Goal: Task Accomplishment & Management: Manage account settings

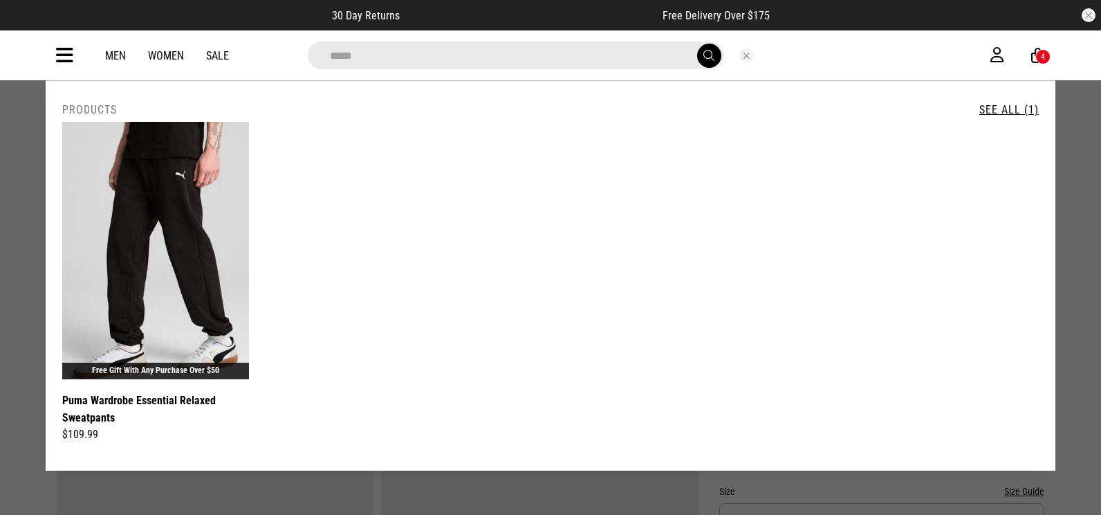
drag, startPoint x: 426, startPoint y: 62, endPoint x: 290, endPoint y: 59, distance: 135.6
click at [299, 65] on div "*****" at bounding box center [539, 55] width 484 height 28
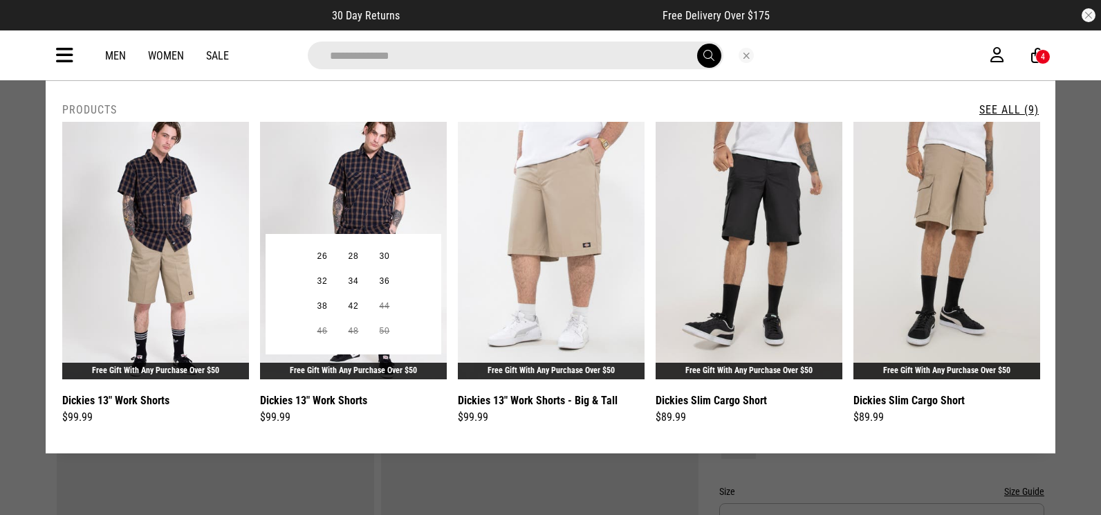
type input "**********"
click at [372, 215] on img at bounding box center [354, 250] width 187 height 257
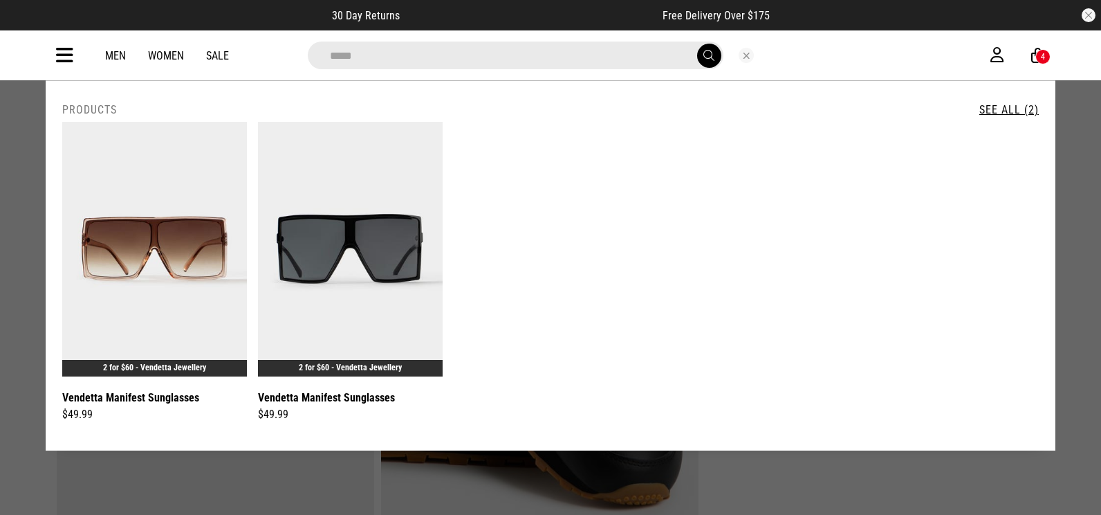
drag, startPoint x: 403, startPoint y: 56, endPoint x: 0, endPoint y: 138, distance: 411.3
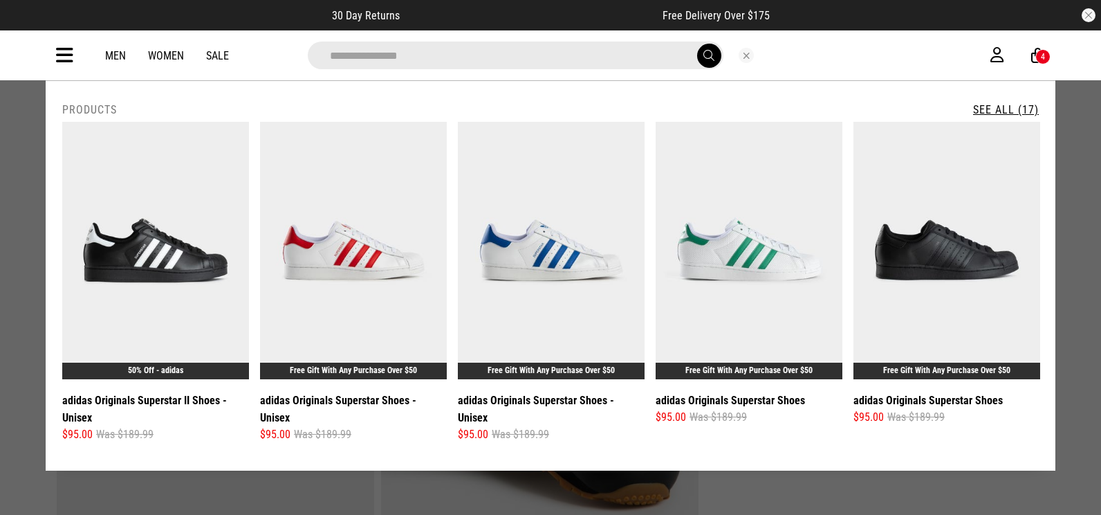
type input "**********"
click at [697, 44] on button "submit" at bounding box center [709, 56] width 24 height 24
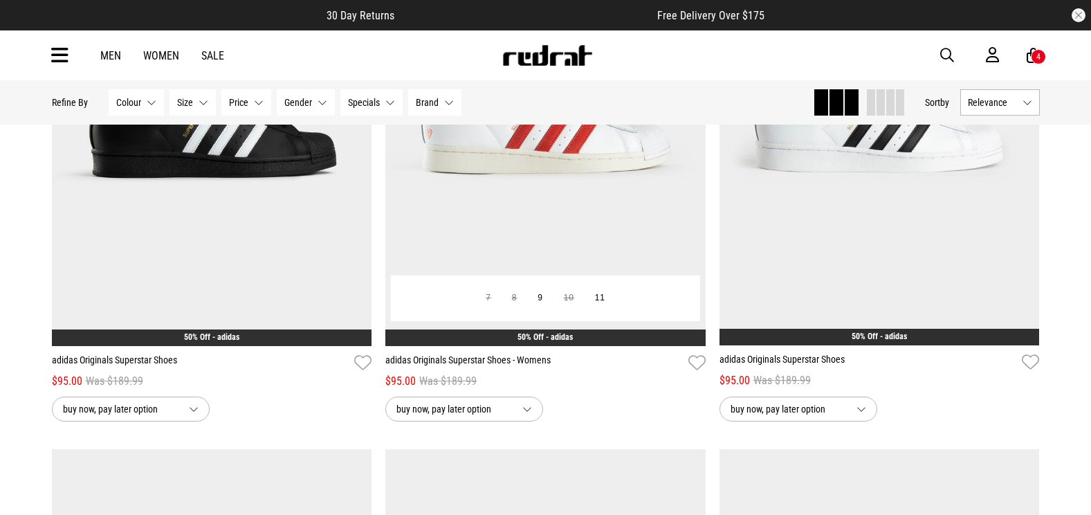
scroll to position [1245, 0]
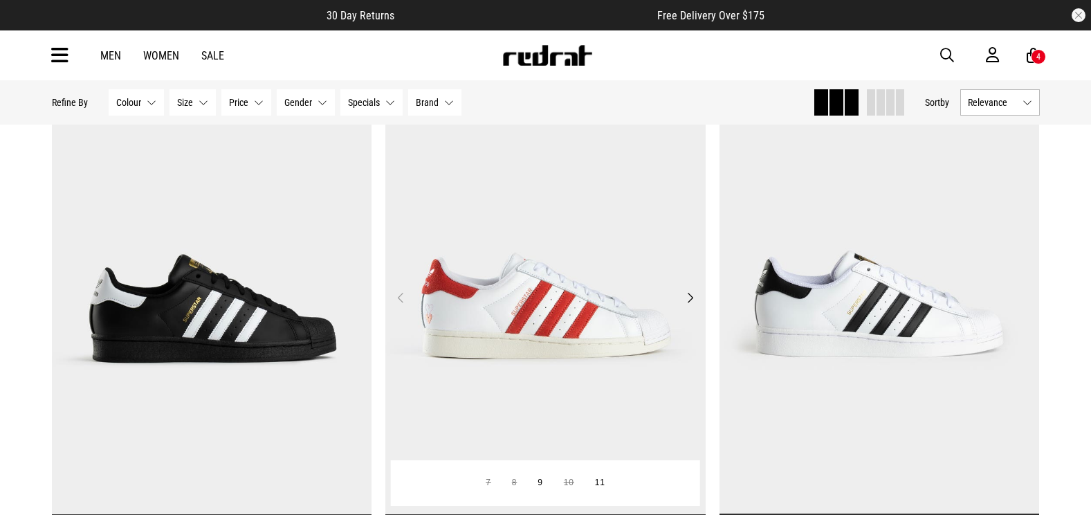
click at [549, 160] on img at bounding box center [545, 306] width 320 height 448
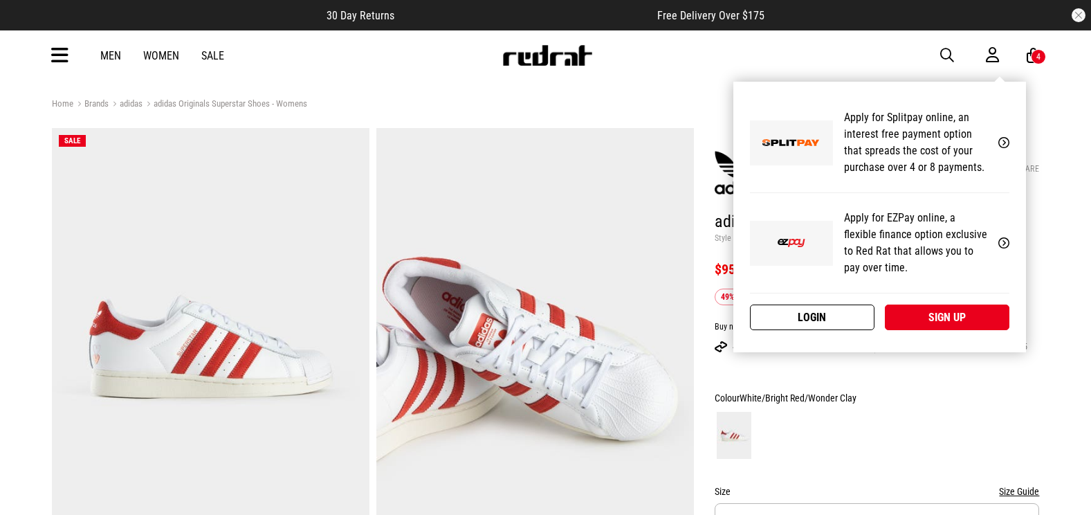
click at [850, 317] on link "Login" at bounding box center [812, 317] width 124 height 26
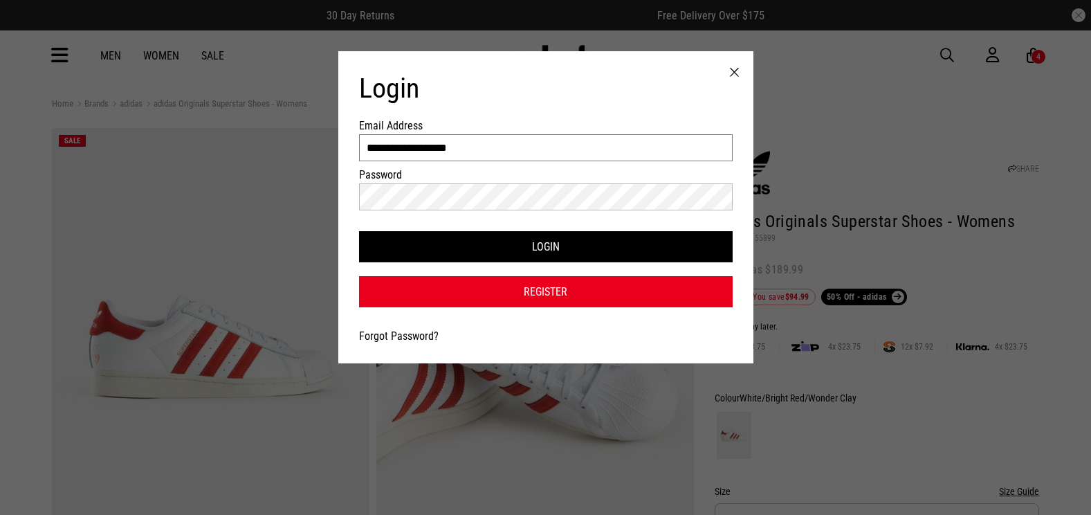
drag, startPoint x: 481, startPoint y: 147, endPoint x: 115, endPoint y: 101, distance: 368.7
click at [113, 102] on div "**********" at bounding box center [545, 257] width 1091 height 515
type input "**********"
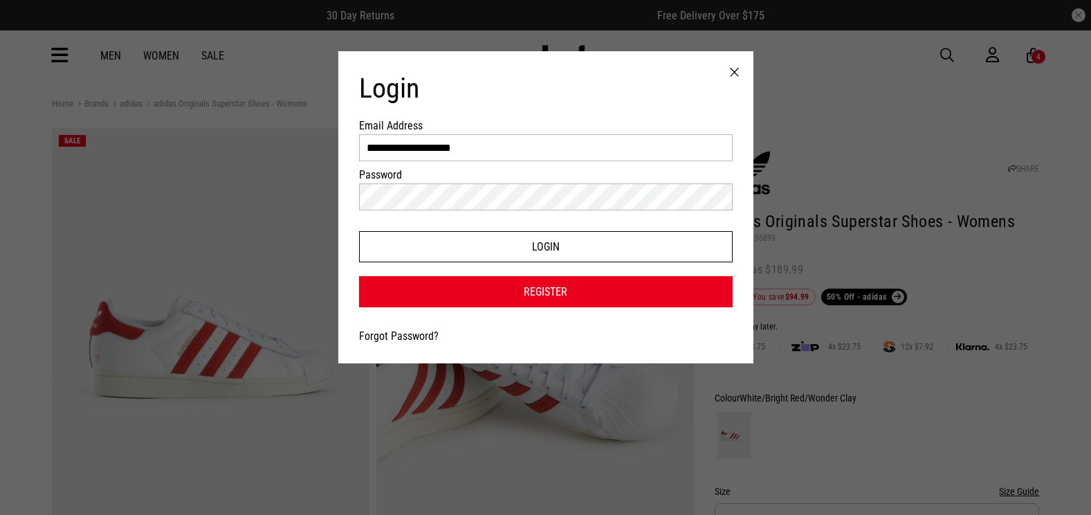
click at [654, 249] on button "Login" at bounding box center [545, 246] width 373 height 31
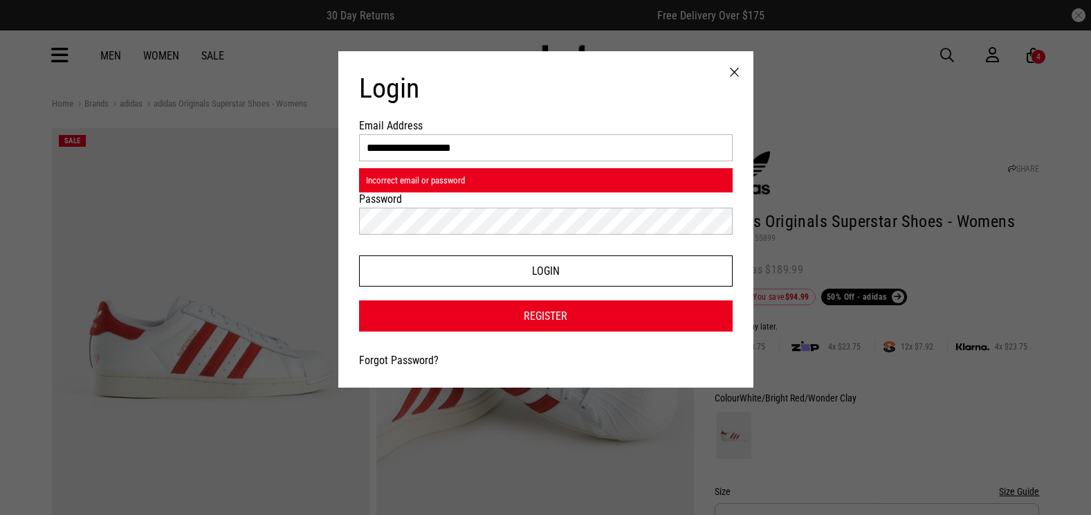
click at [681, 273] on button "Login" at bounding box center [545, 270] width 373 height 31
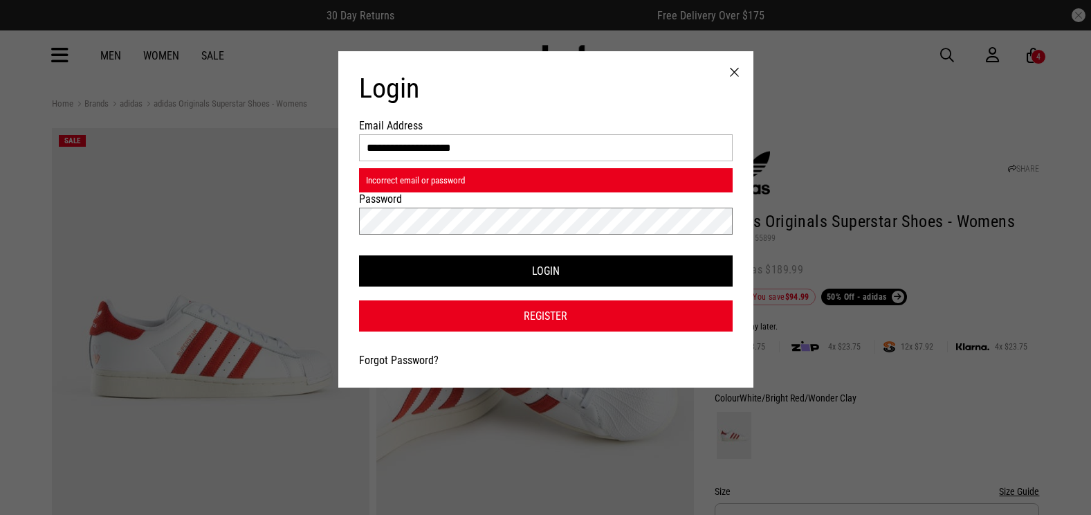
click at [136, 226] on div "**********" at bounding box center [545, 257] width 1091 height 515
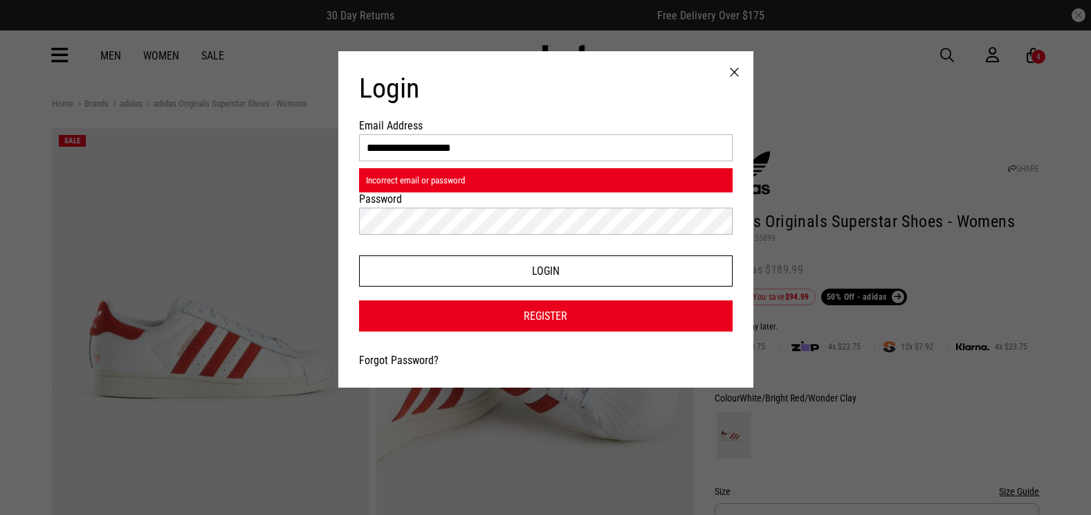
click at [632, 269] on button "Login" at bounding box center [545, 270] width 373 height 31
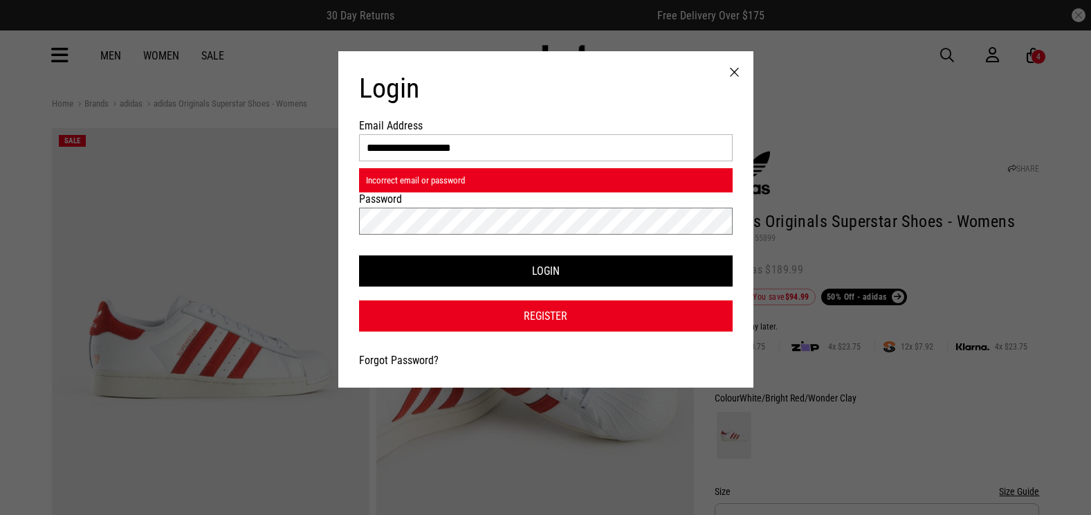
click at [56, 227] on div "**********" at bounding box center [545, 257] width 1091 height 515
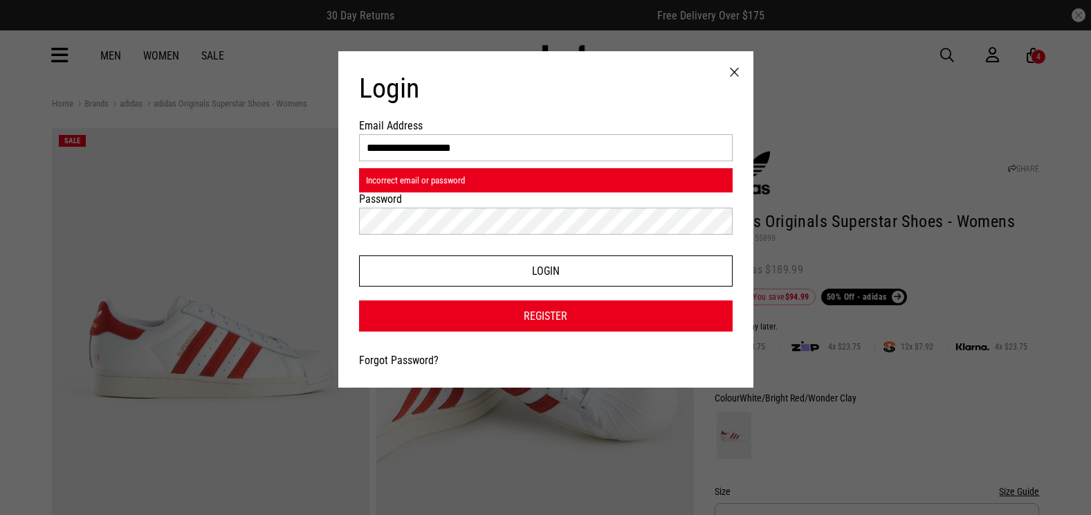
click at [609, 277] on button "Login" at bounding box center [545, 270] width 373 height 31
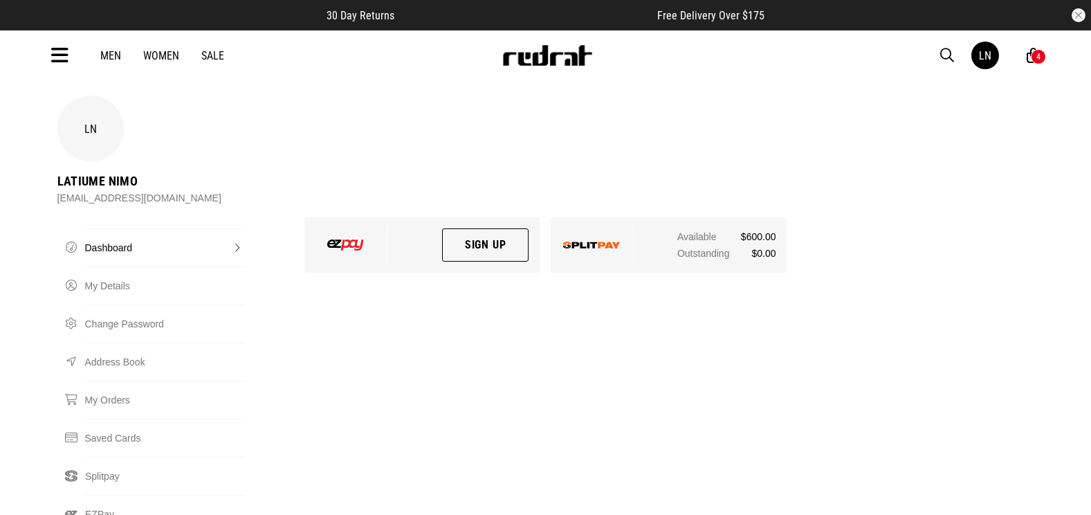
click at [947, 53] on span "button" at bounding box center [947, 55] width 14 height 17
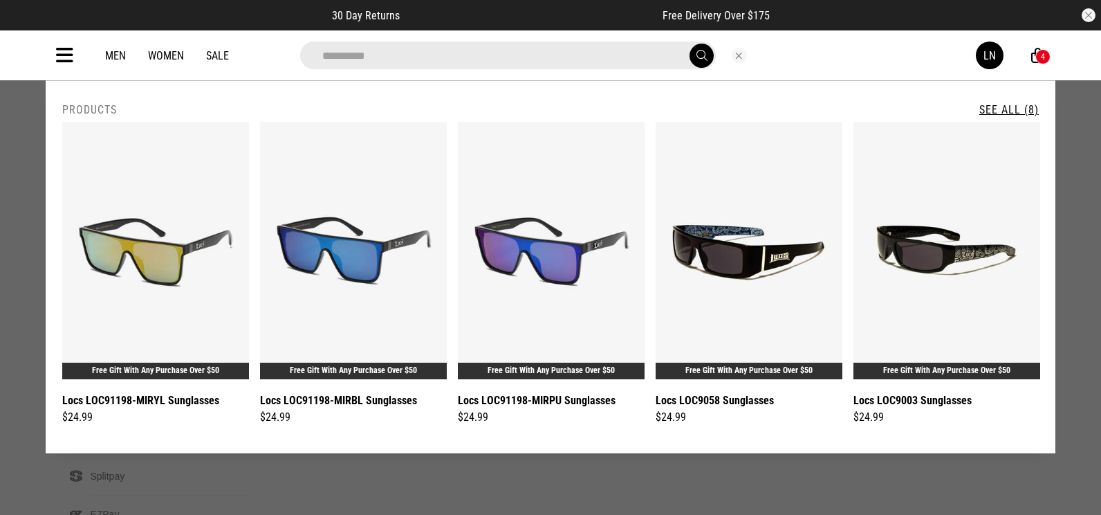
type input "**********"
click at [1011, 108] on link "See All (8)" at bounding box center [1008, 109] width 59 height 13
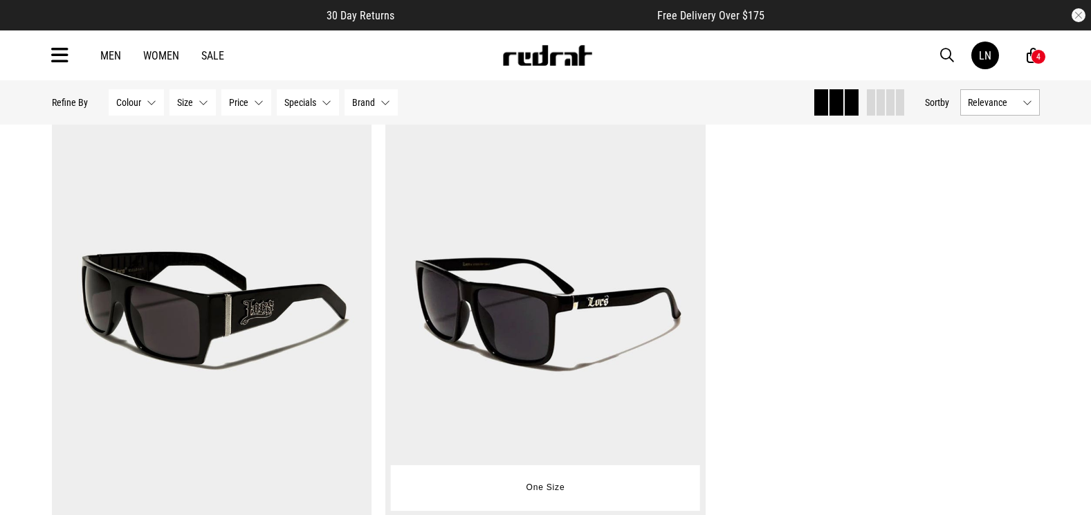
scroll to position [1245, 0]
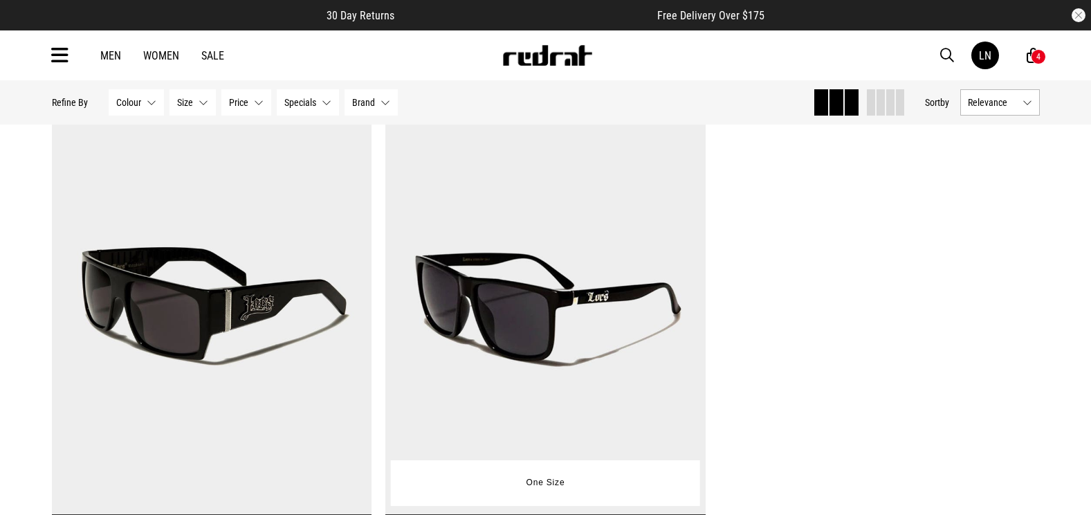
click at [523, 294] on img at bounding box center [545, 306] width 320 height 448
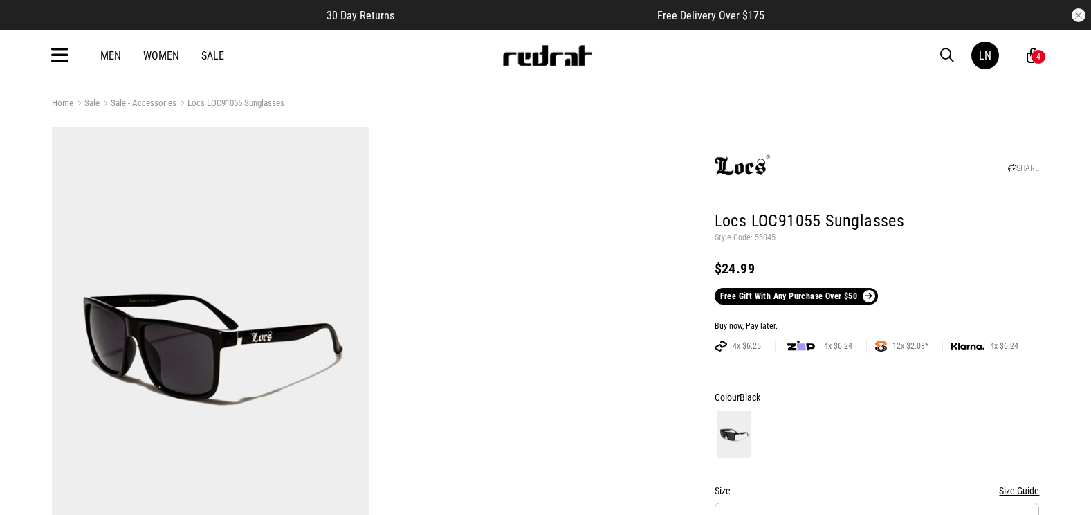
click at [759, 239] on p "Style Code: 55045" at bounding box center [876, 237] width 325 height 11
copy p "55045"
click at [945, 49] on span "button" at bounding box center [947, 55] width 14 height 17
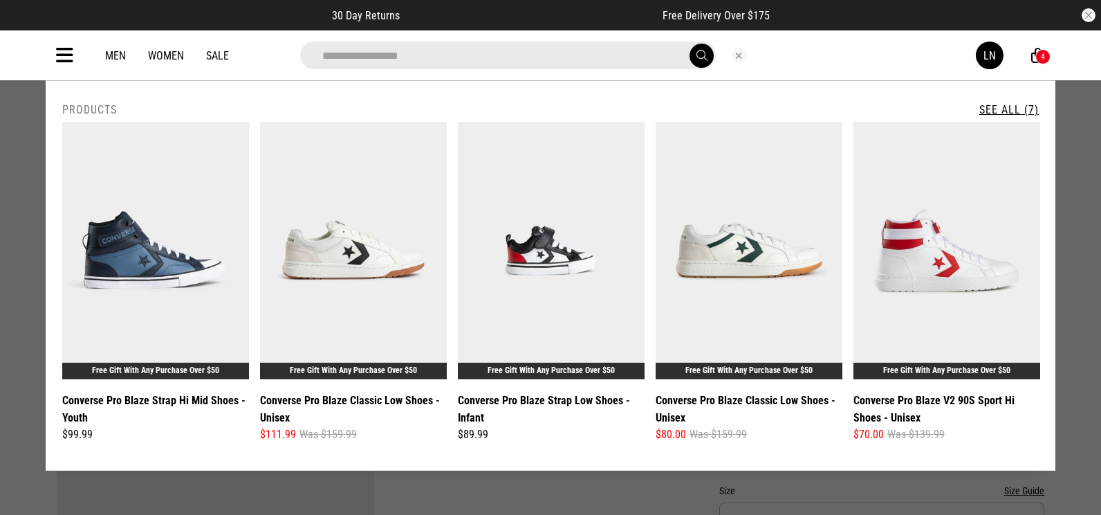
type input "**********"
click at [689, 44] on button "submit" at bounding box center [701, 56] width 24 height 24
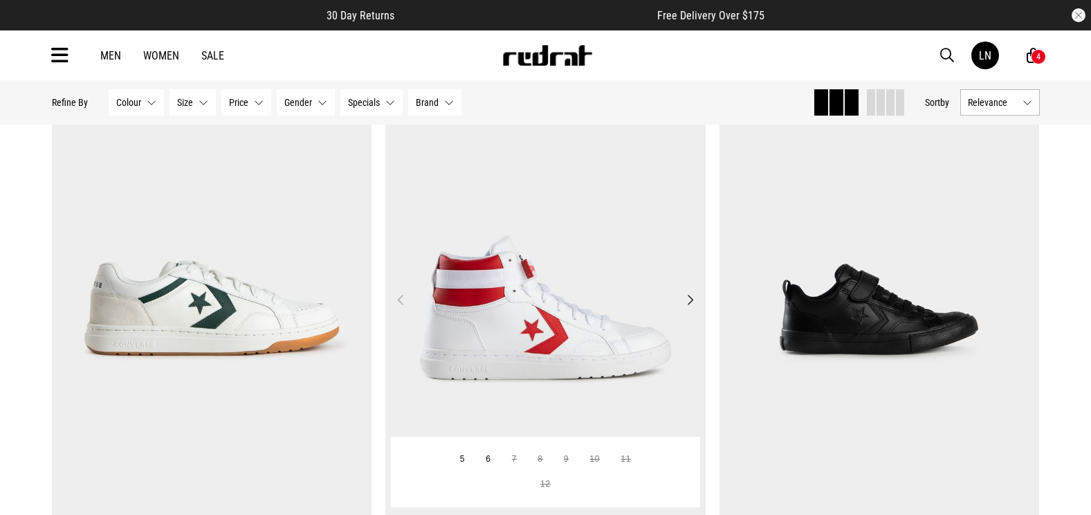
scroll to position [761, 0]
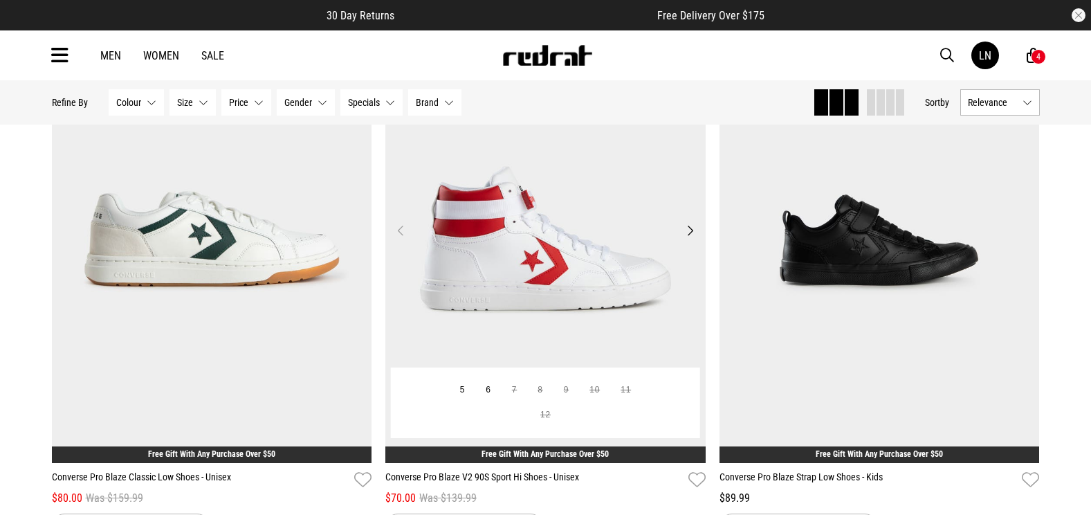
click at [557, 224] on img at bounding box center [545, 239] width 320 height 448
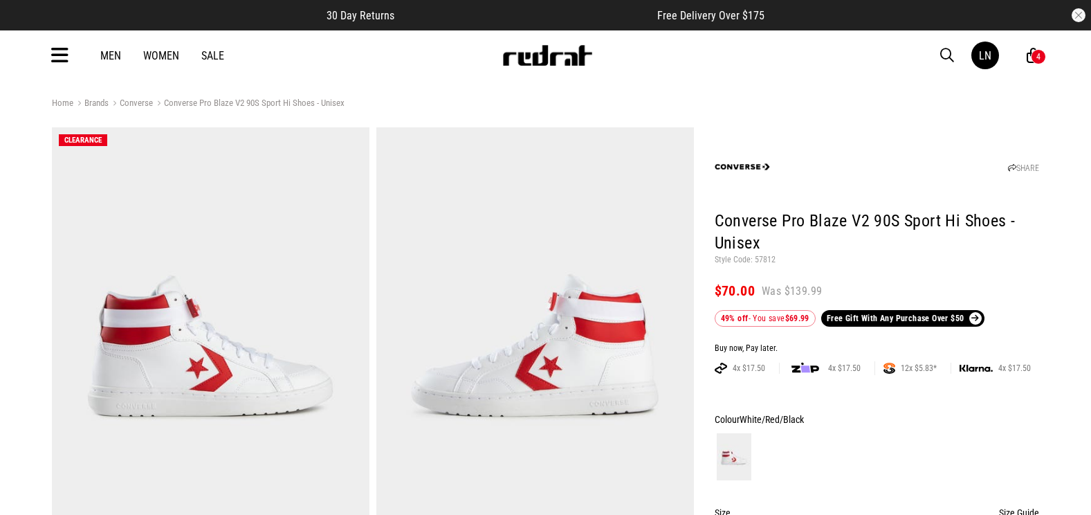
click at [946, 57] on span "button" at bounding box center [947, 55] width 14 height 17
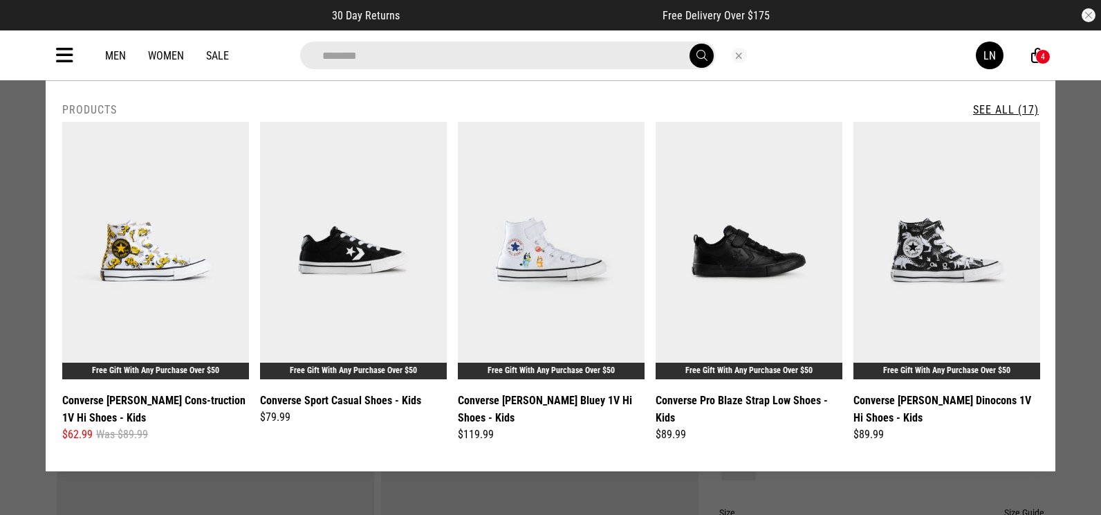
type input "**********"
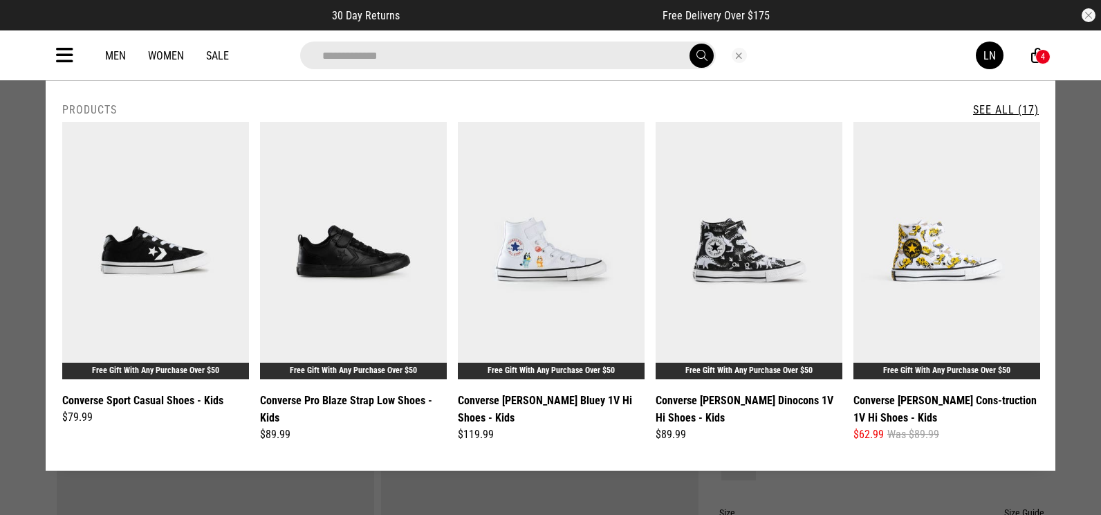
click at [979, 113] on link "See All (17)" at bounding box center [1006, 109] width 66 height 13
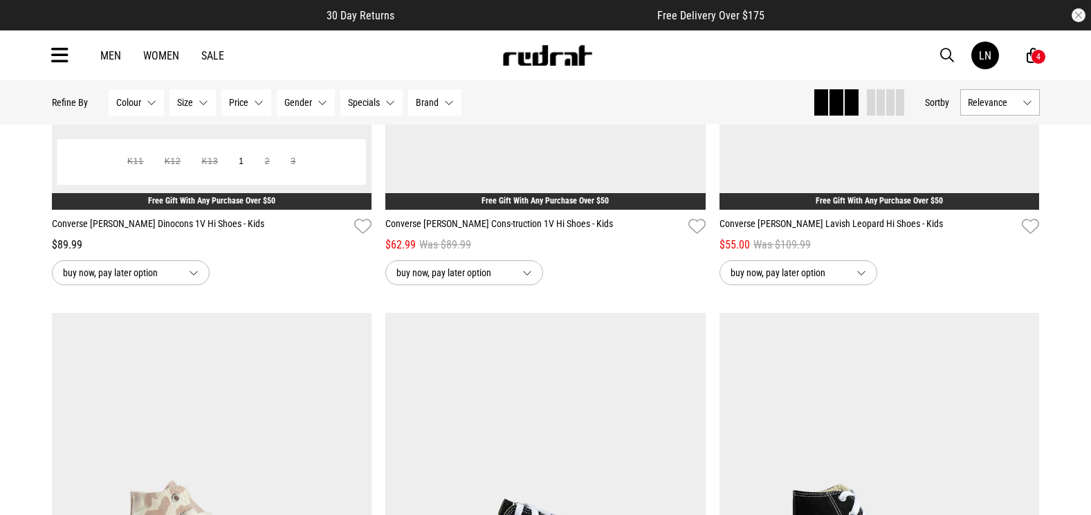
scroll to position [830, 0]
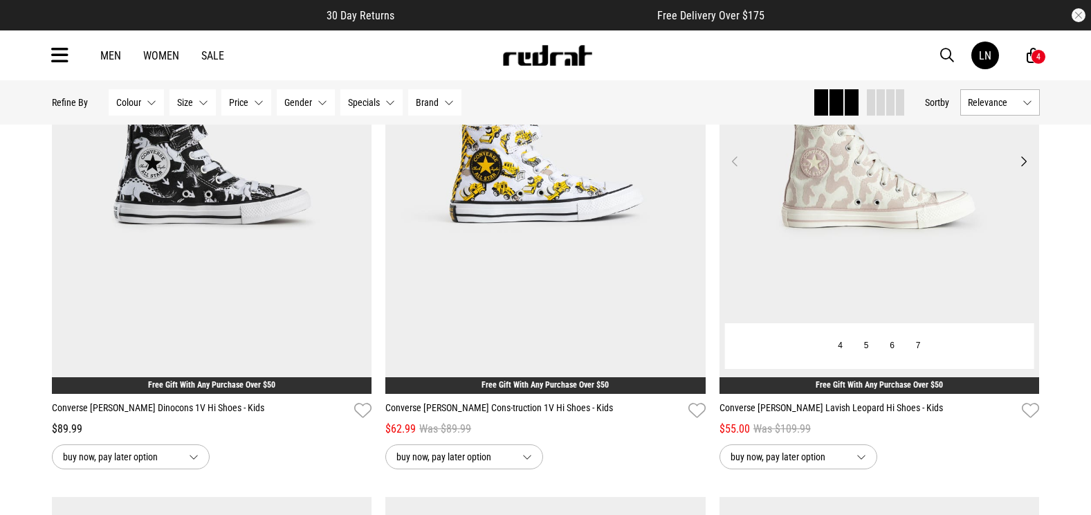
click at [781, 255] on img at bounding box center [879, 169] width 320 height 448
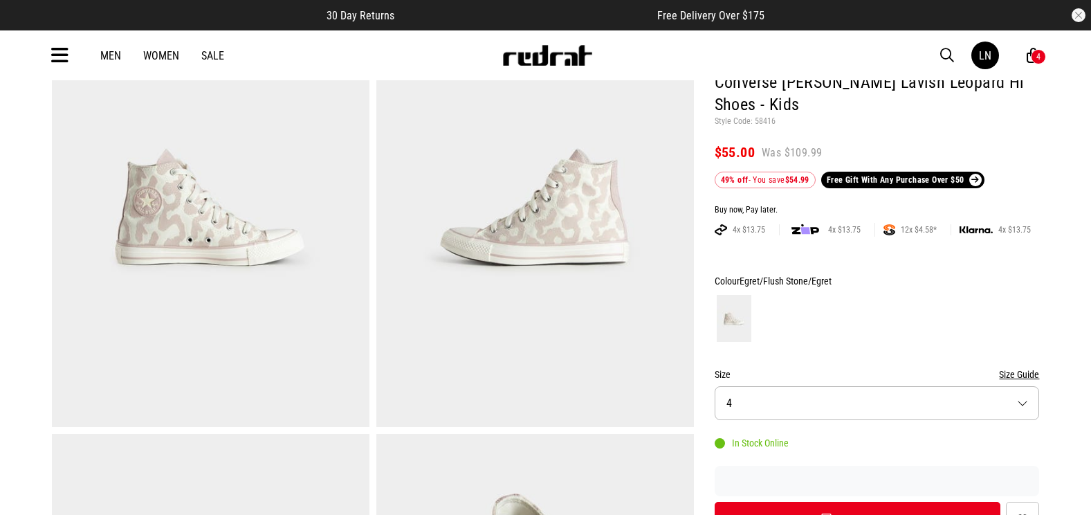
scroll to position [207, 0]
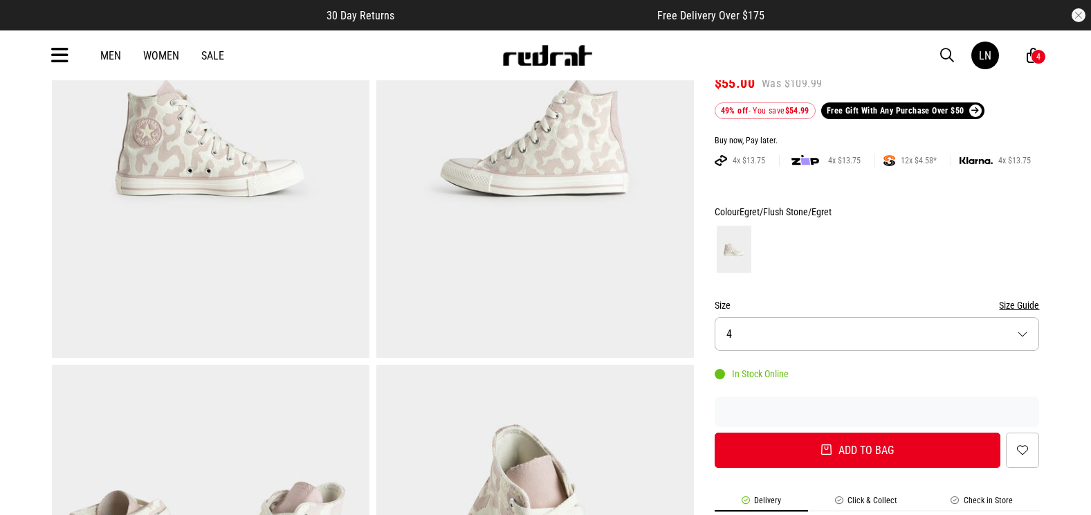
click at [779, 334] on button "Size 4" at bounding box center [876, 334] width 325 height 34
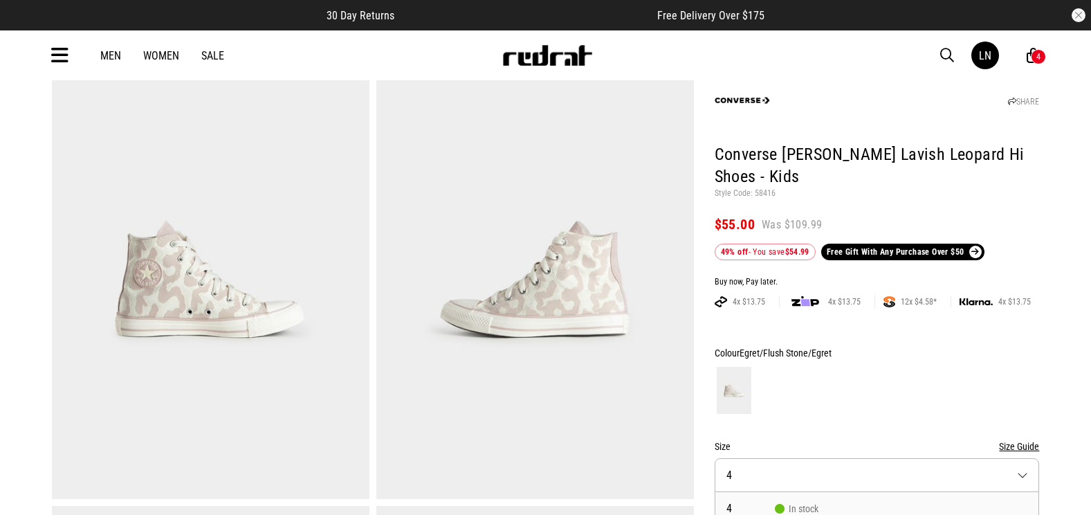
scroll to position [0, 0]
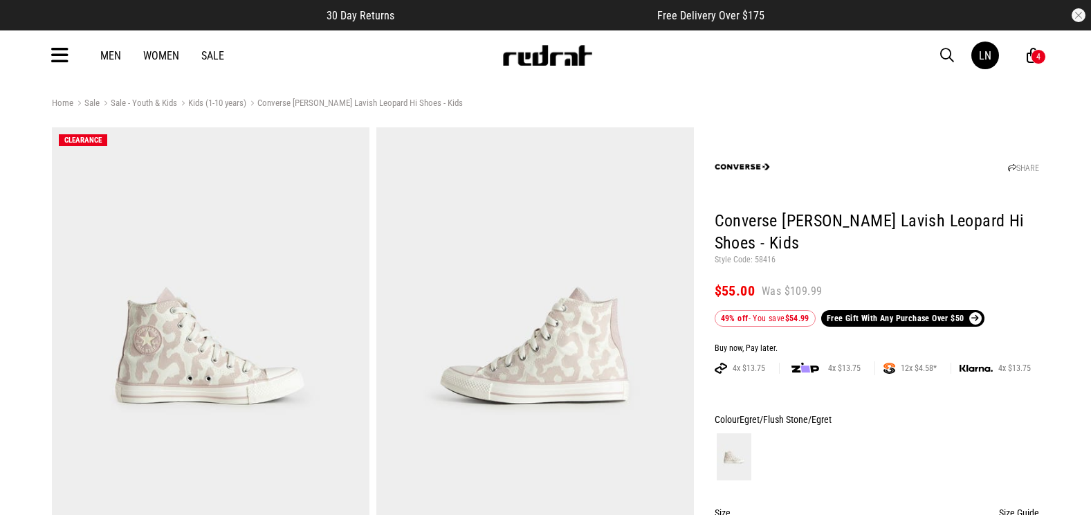
drag, startPoint x: 761, startPoint y: 139, endPoint x: 697, endPoint y: 189, distance: 81.2
click at [761, 139] on img at bounding box center [741, 166] width 55 height 55
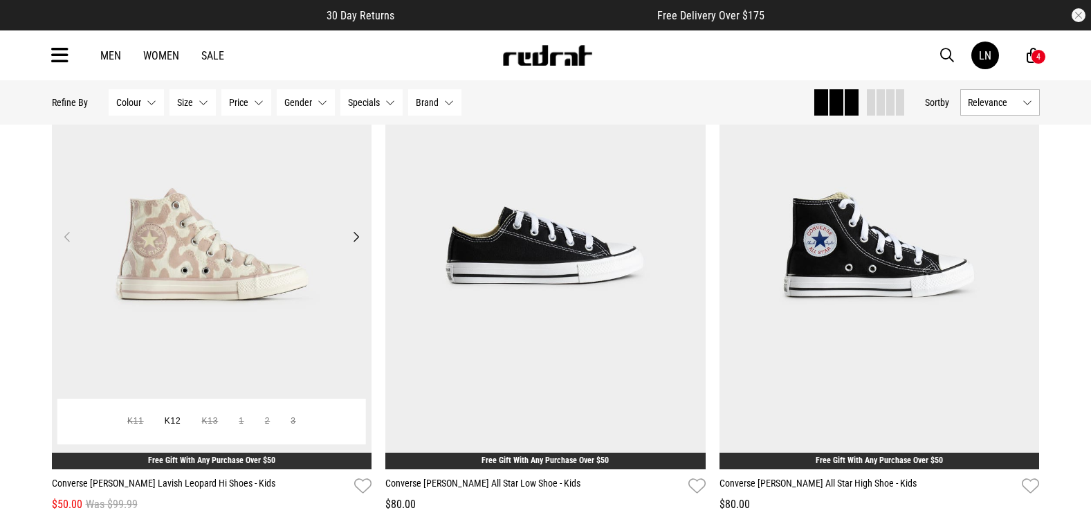
scroll to position [1469, 0]
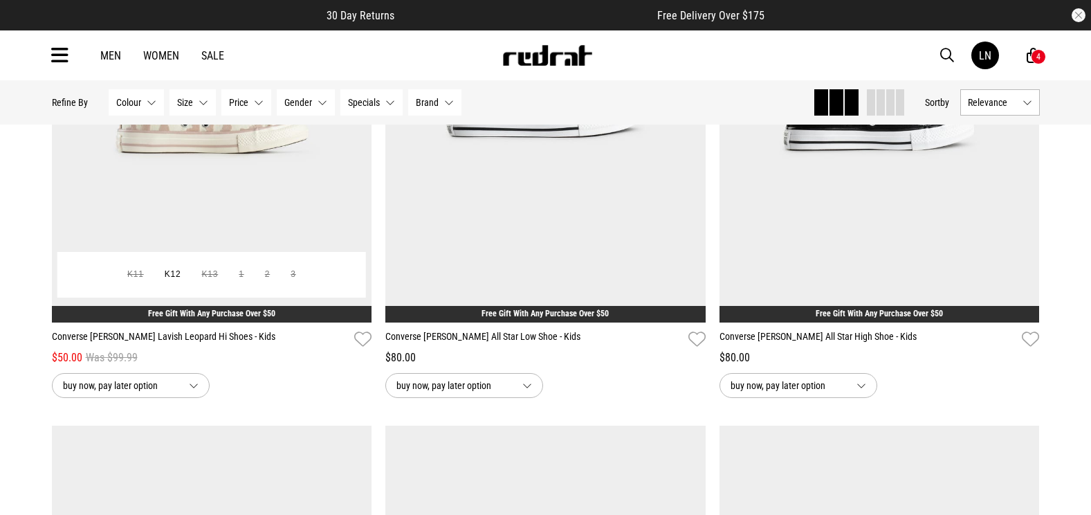
click at [275, 177] on img at bounding box center [212, 98] width 320 height 448
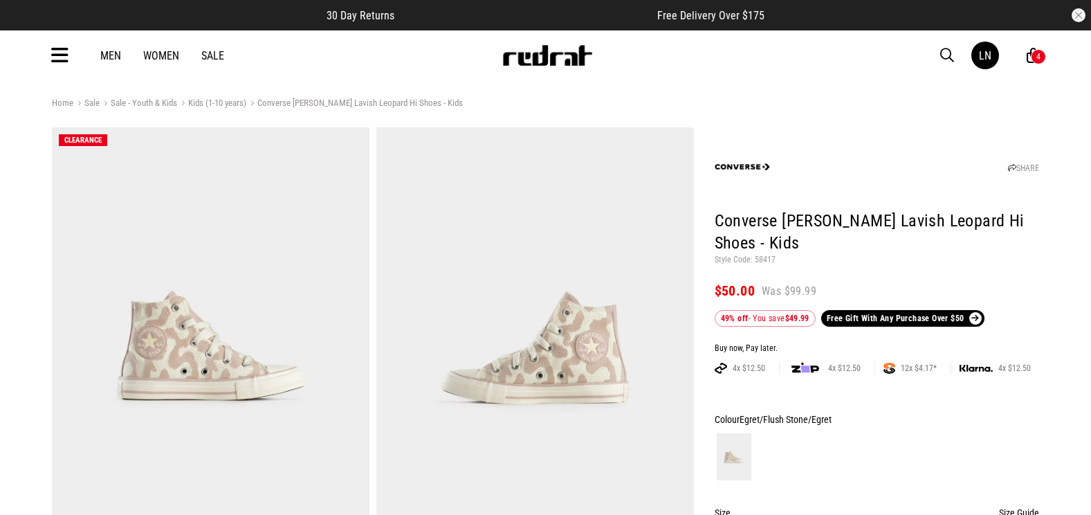
click at [767, 260] on p "Style Code: 58417" at bounding box center [876, 259] width 325 height 11
click at [766, 260] on p "Style Code: 58417" at bounding box center [876, 259] width 325 height 11
copy p "58417"
click at [864, 152] on div "SHARE" at bounding box center [876, 164] width 325 height 66
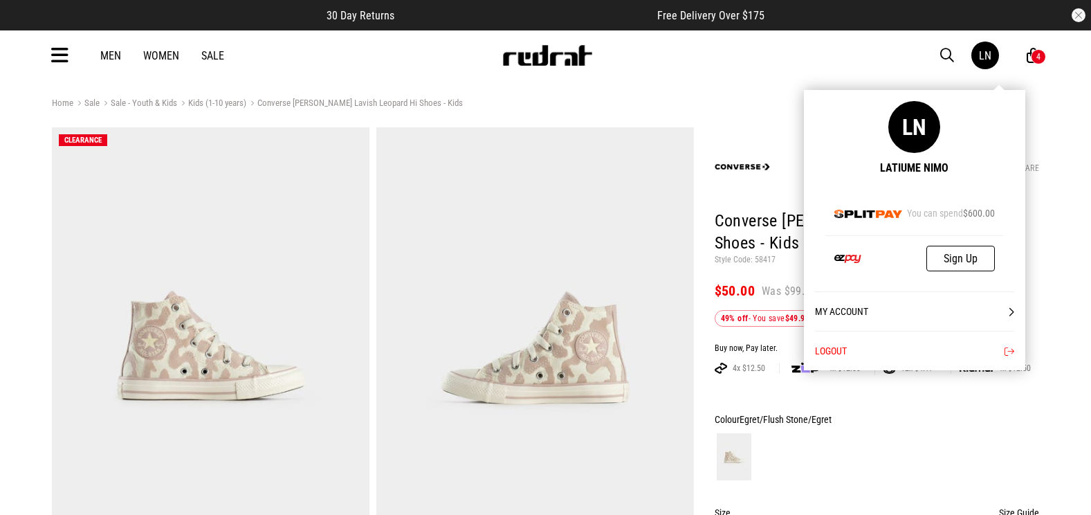
drag, startPoint x: 988, startPoint y: 64, endPoint x: 972, endPoint y: 69, distance: 16.6
click at [972, 90] on div "My Account LN Latiume Nimo You can spend $600.00 Sign Up My Account Logout" at bounding box center [914, 230] width 221 height 280
click at [871, 314] on link "My Account" at bounding box center [914, 310] width 199 height 39
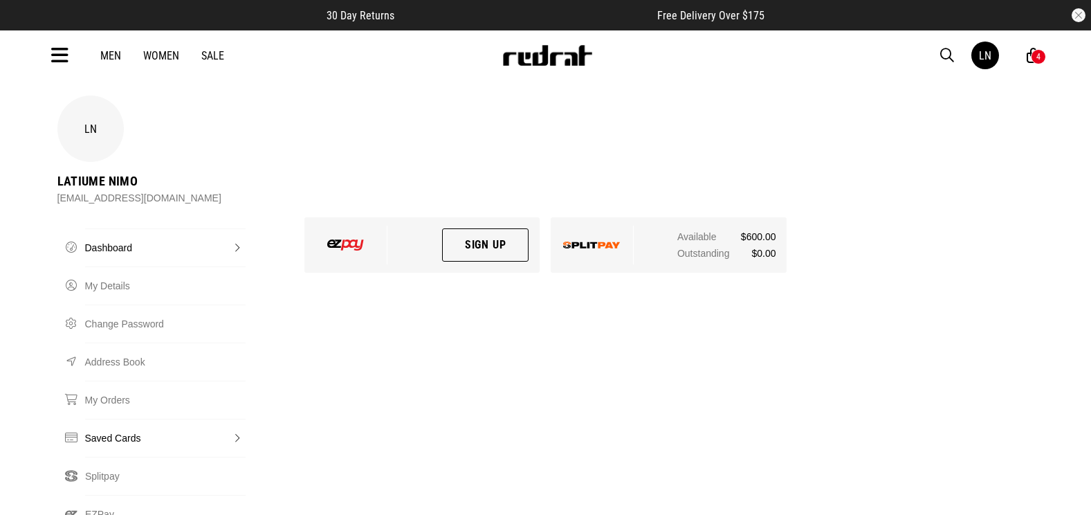
click at [105, 418] on link "Saved Cards" at bounding box center [165, 437] width 161 height 38
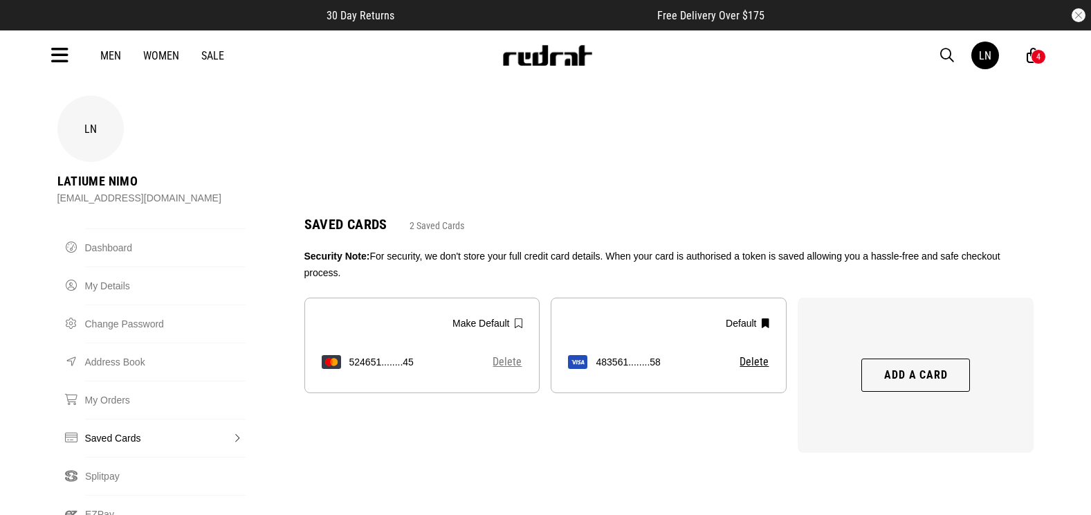
drag, startPoint x: 511, startPoint y: 308, endPoint x: 610, endPoint y: 43, distance: 282.7
click at [511, 355] on button "Delete" at bounding box center [507, 361] width 30 height 12
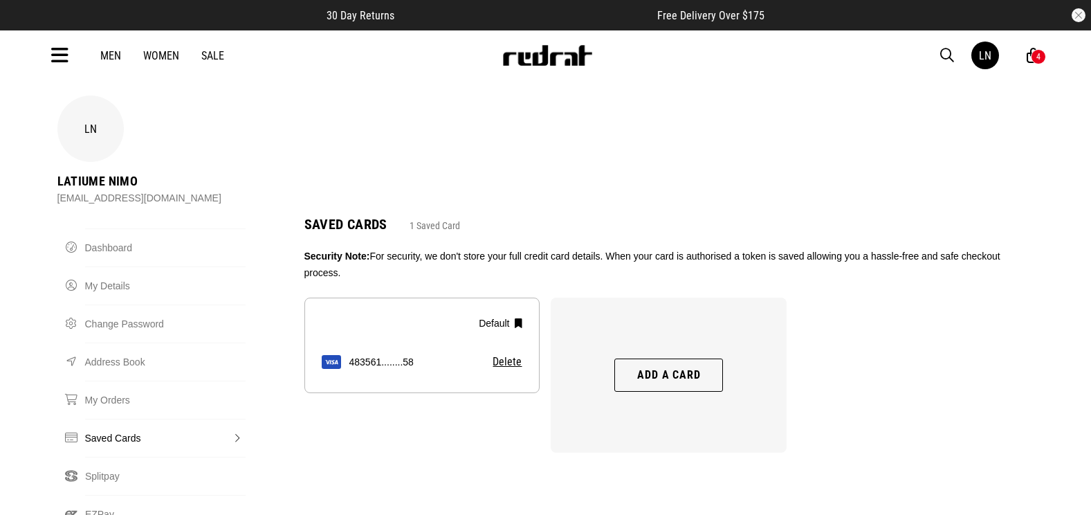
click at [574, 140] on div "LN Latiume Nimo Zebidiah79@gmail.com" at bounding box center [546, 156] width 988 height 122
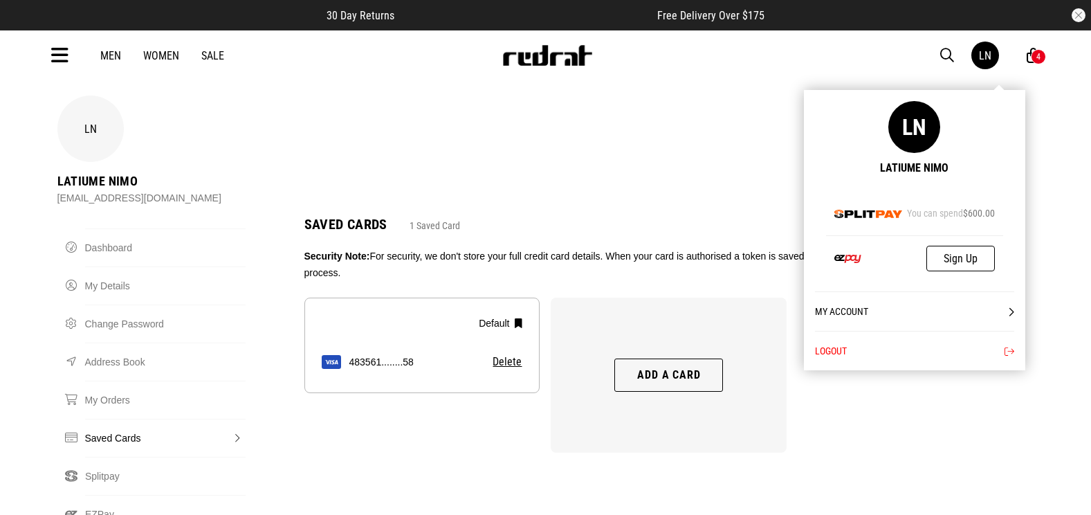
click at [957, 344] on button "Logout" at bounding box center [914, 350] width 199 height 39
